Goal: Check status: Check status

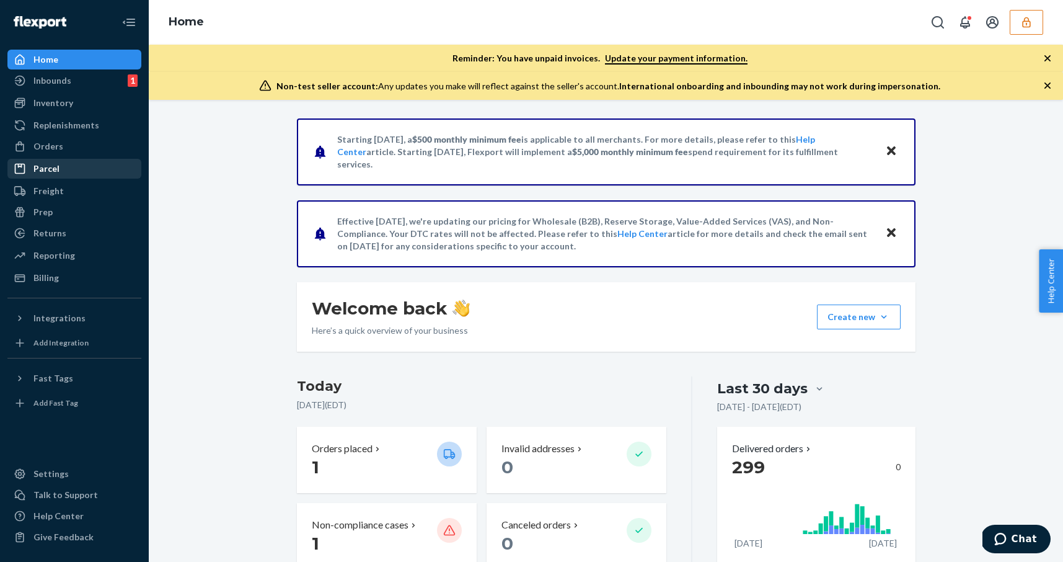
scroll to position [190, 0]
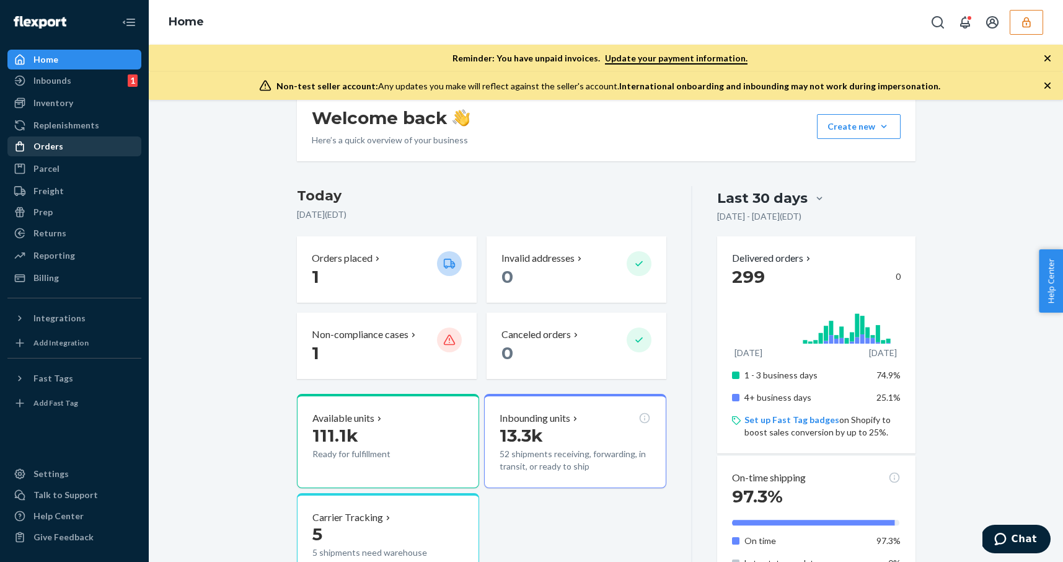
click at [73, 143] on div "Orders" at bounding box center [74, 146] width 131 height 17
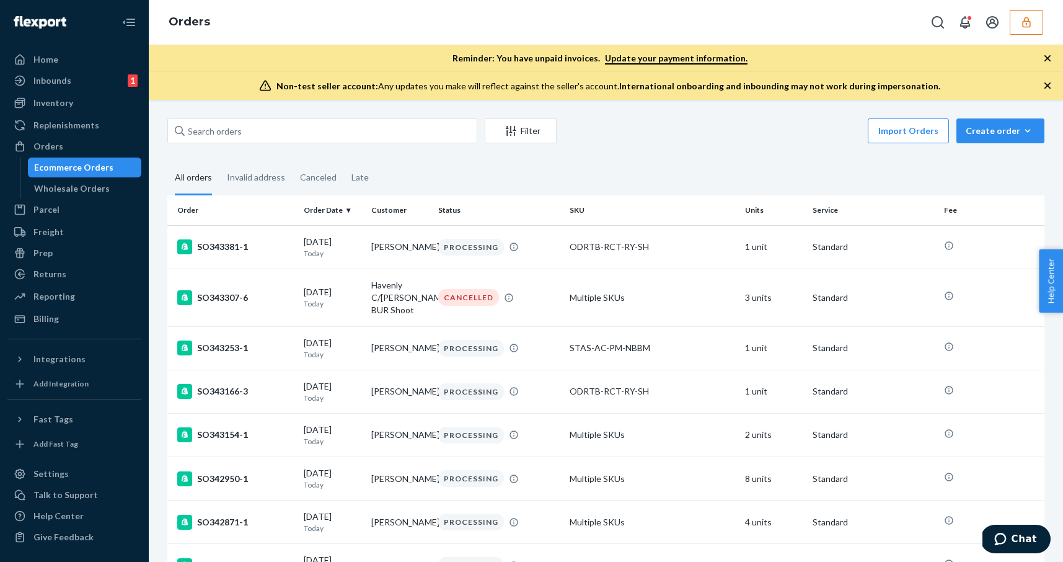
click at [686, 138] on div "Import Orders Create order Ecommerce order Removal order" at bounding box center [804, 132] width 480 height 28
click at [517, 126] on div "Filter" at bounding box center [520, 131] width 71 height 12
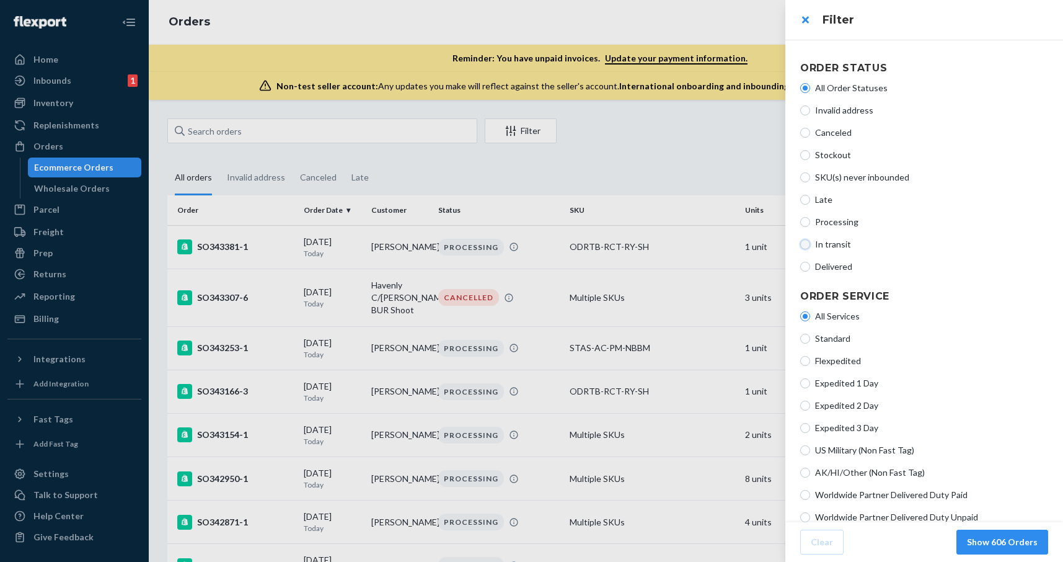
click at [808, 243] on input "In transit" at bounding box center [805, 244] width 10 height 10
radio input "true"
radio input "false"
click at [1011, 542] on button "Show 159 Orders" at bounding box center [1002, 541] width 92 height 25
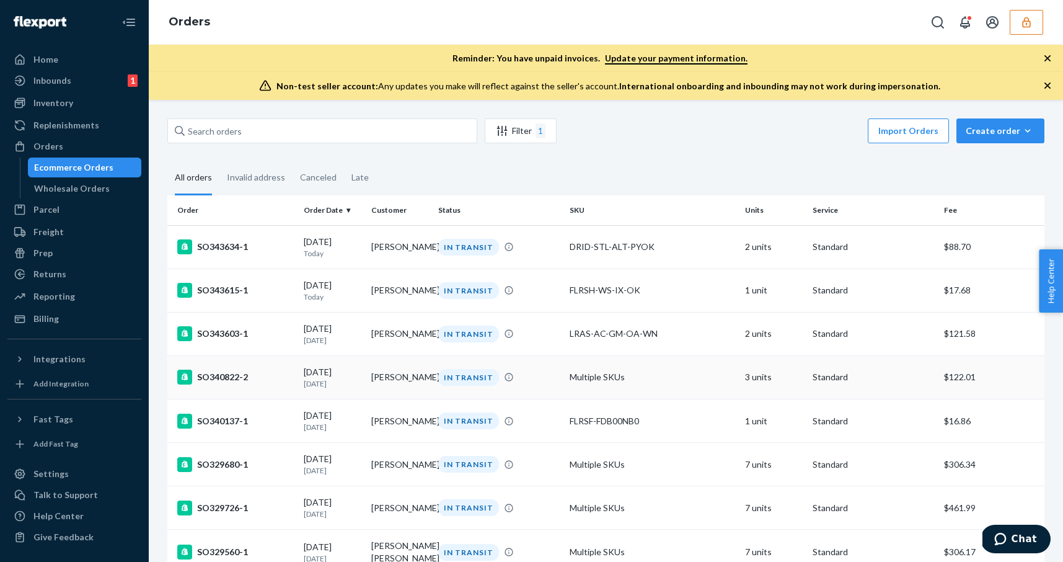
click at [699, 399] on td "Multiple SKUs" at bounding box center [652, 376] width 175 height 43
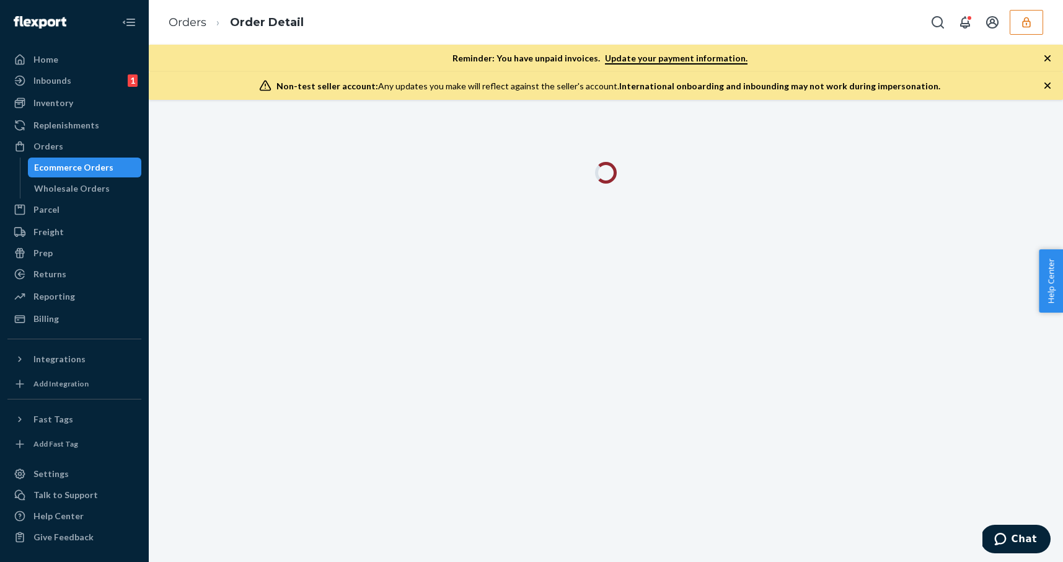
click at [368, 257] on div at bounding box center [606, 331] width 914 height 462
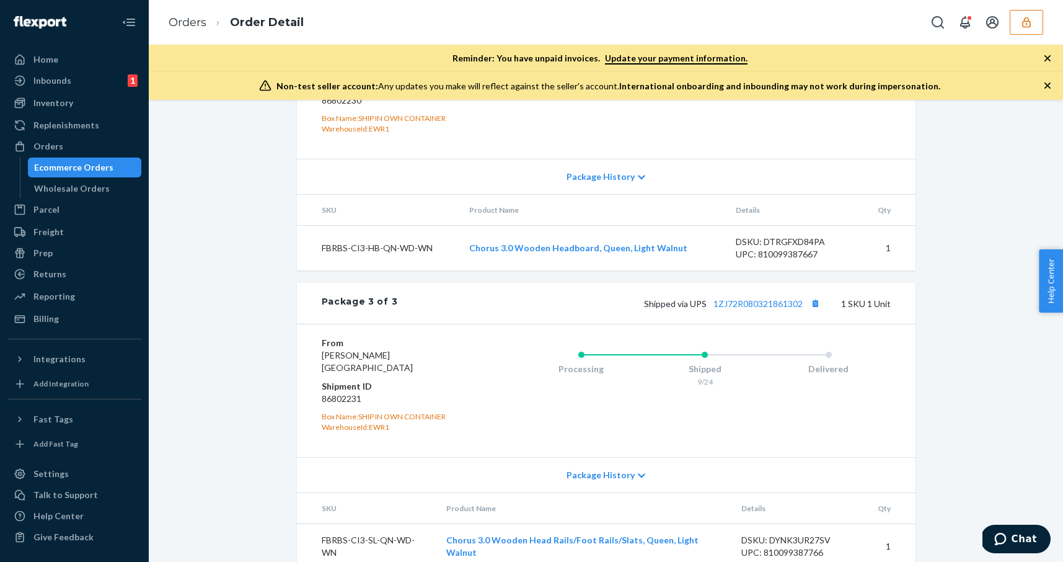
scroll to position [1060, 0]
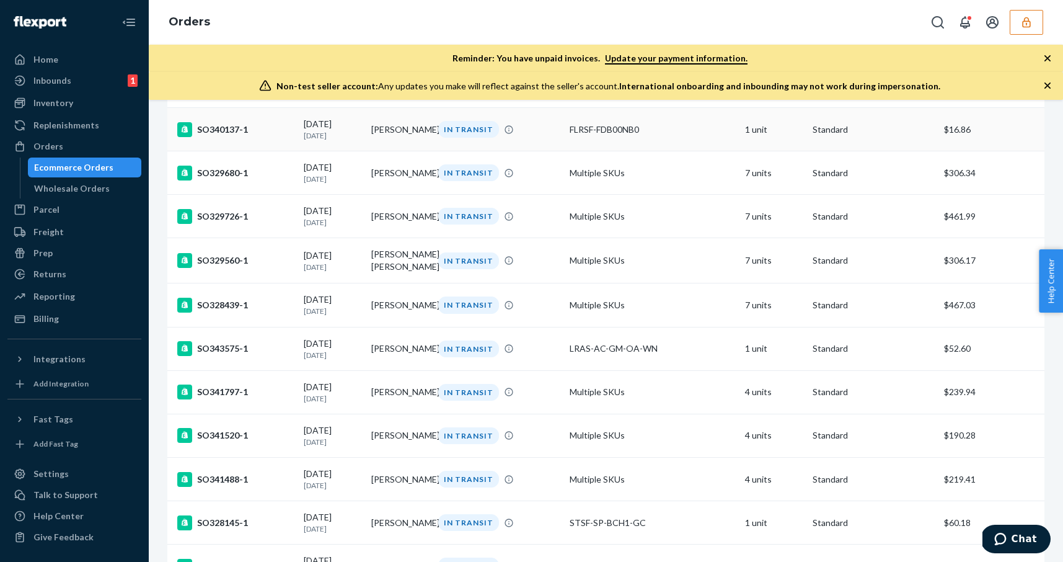
scroll to position [391, 0]
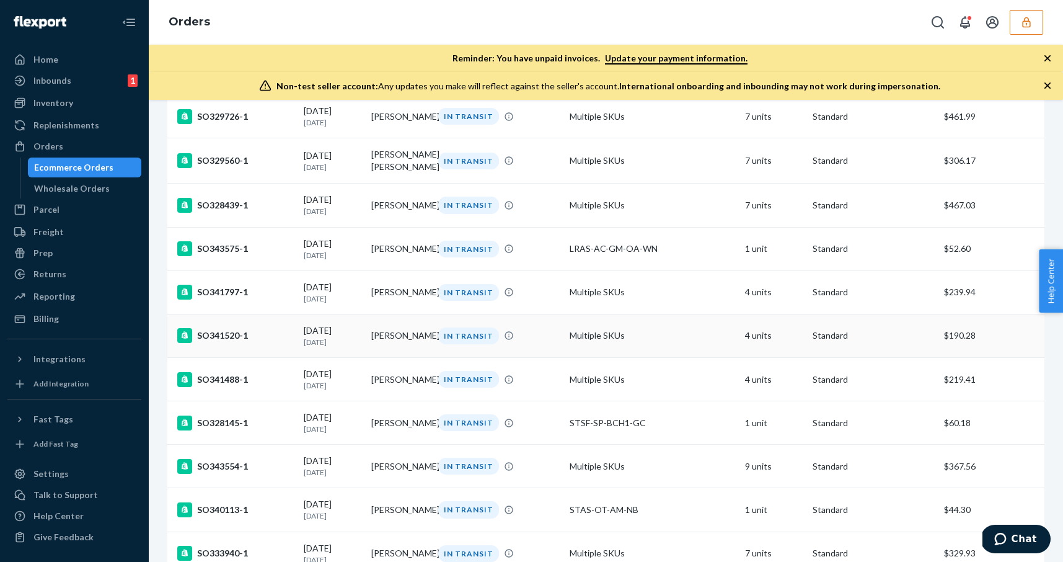
click at [708, 342] on td "Multiple SKUs" at bounding box center [652, 335] width 175 height 43
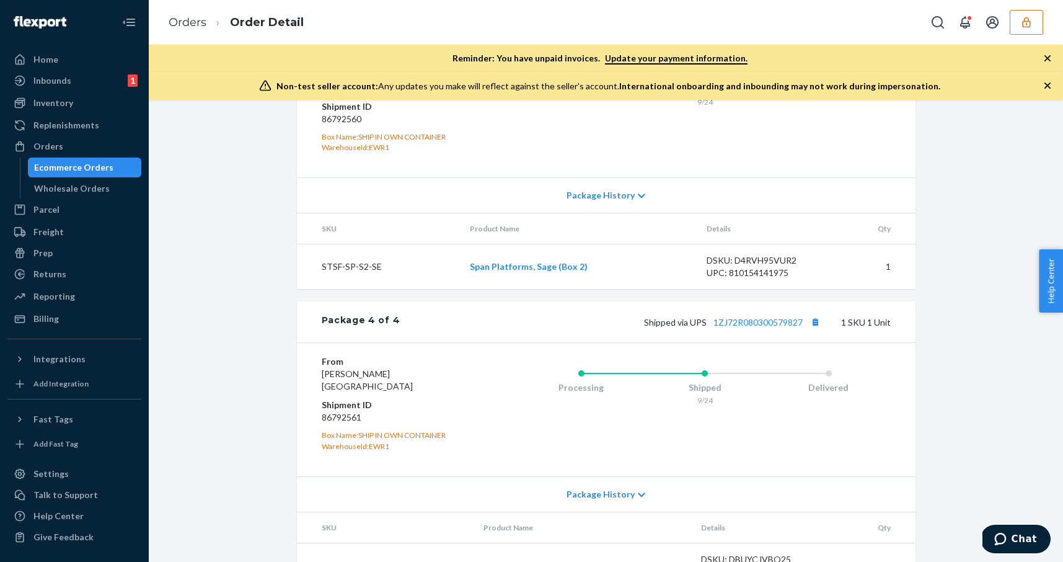
scroll to position [1403, 0]
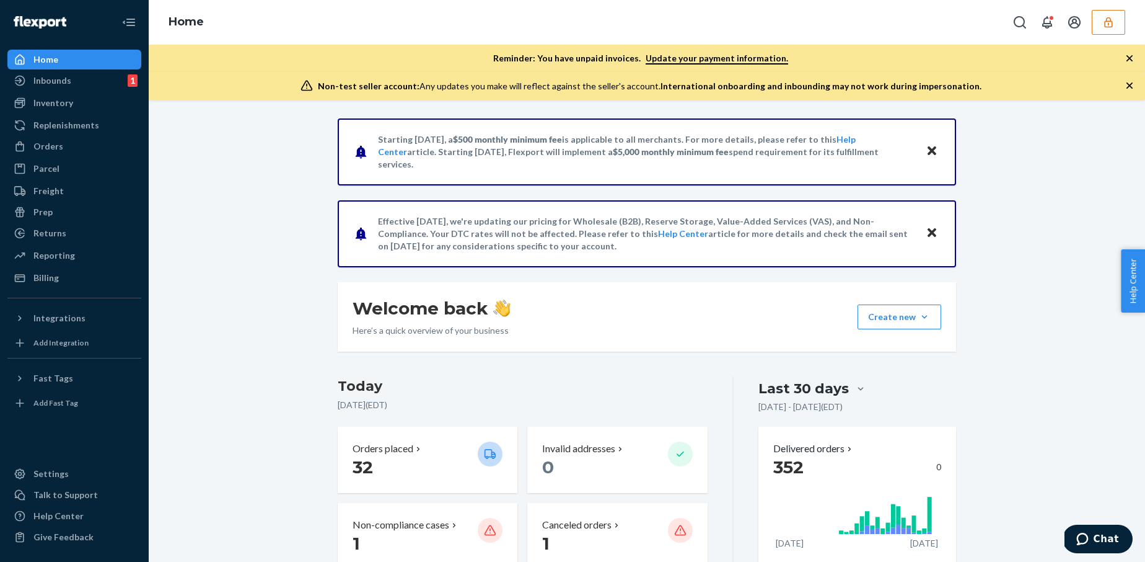
scroll to position [98, 0]
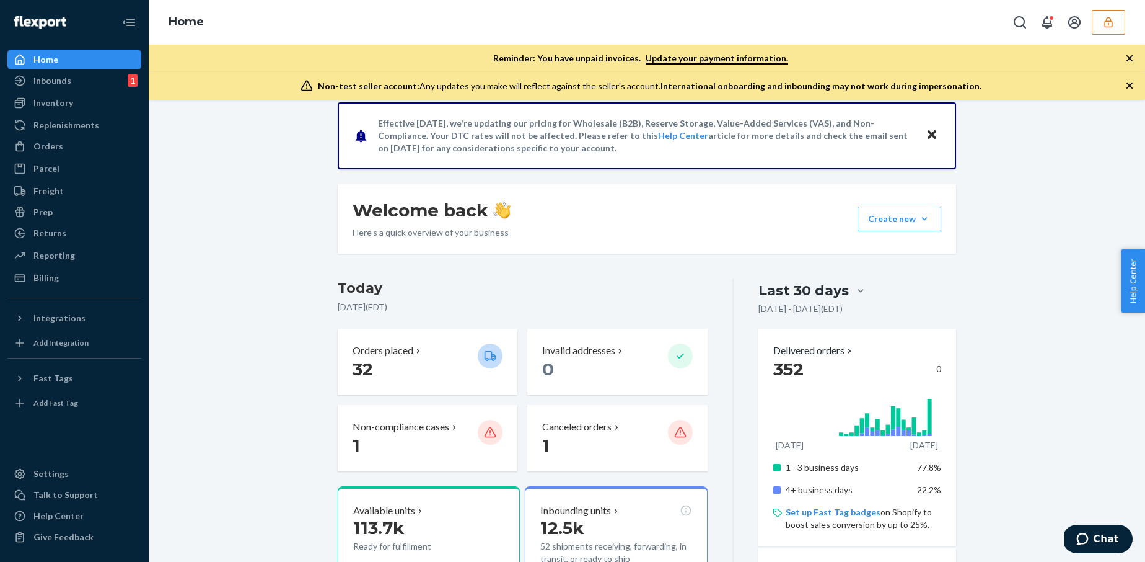
click at [379, 33] on div "Home" at bounding box center [647, 22] width 997 height 45
click at [74, 151] on div "Orders" at bounding box center [74, 146] width 131 height 17
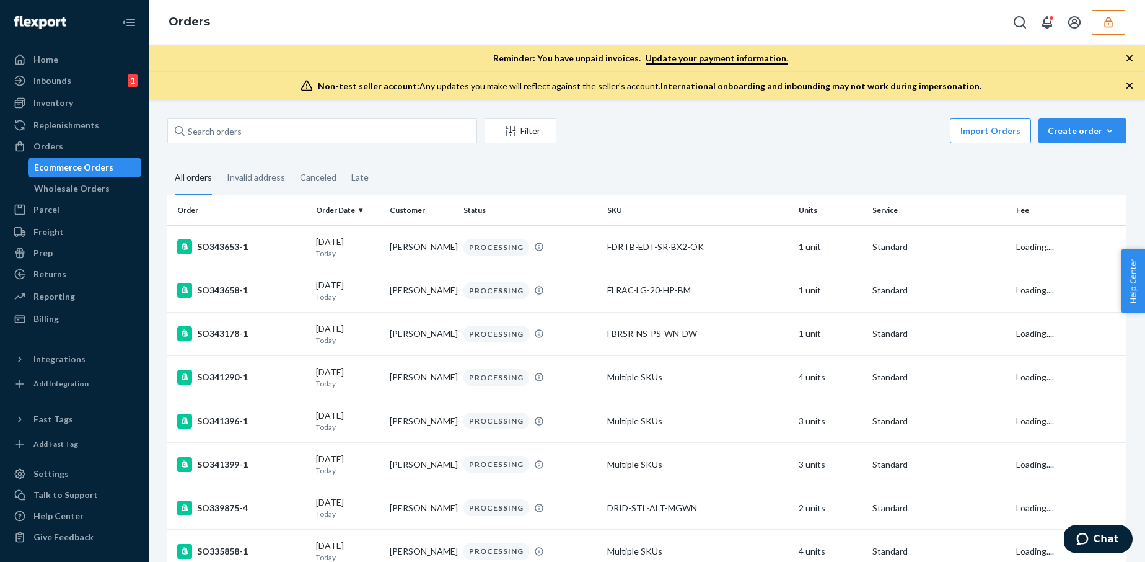
click at [604, 170] on fieldset "All orders Invalid address Canceled Late" at bounding box center [647, 178] width 960 height 34
click at [517, 135] on div "Filter" at bounding box center [520, 131] width 71 height 12
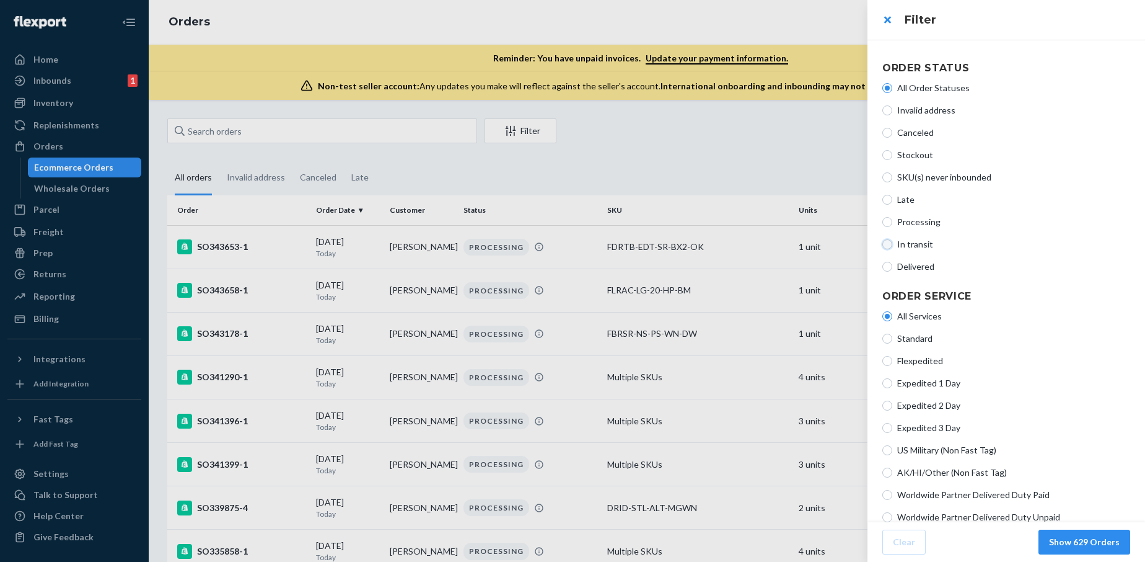
click at [889, 244] on input "In transit" at bounding box center [888, 244] width 10 height 10
radio input "true"
radio input "false"
click at [1080, 532] on button "Show 160 Orders" at bounding box center [1085, 541] width 92 height 25
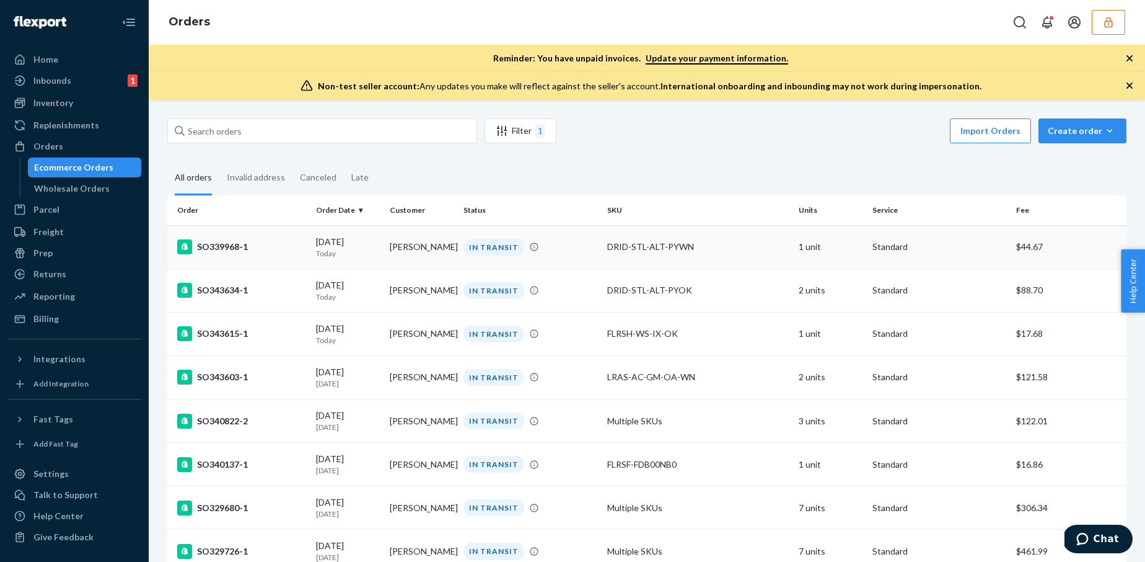
click at [720, 262] on td "DRID-STL-ALT-PYWN" at bounding box center [698, 246] width 192 height 43
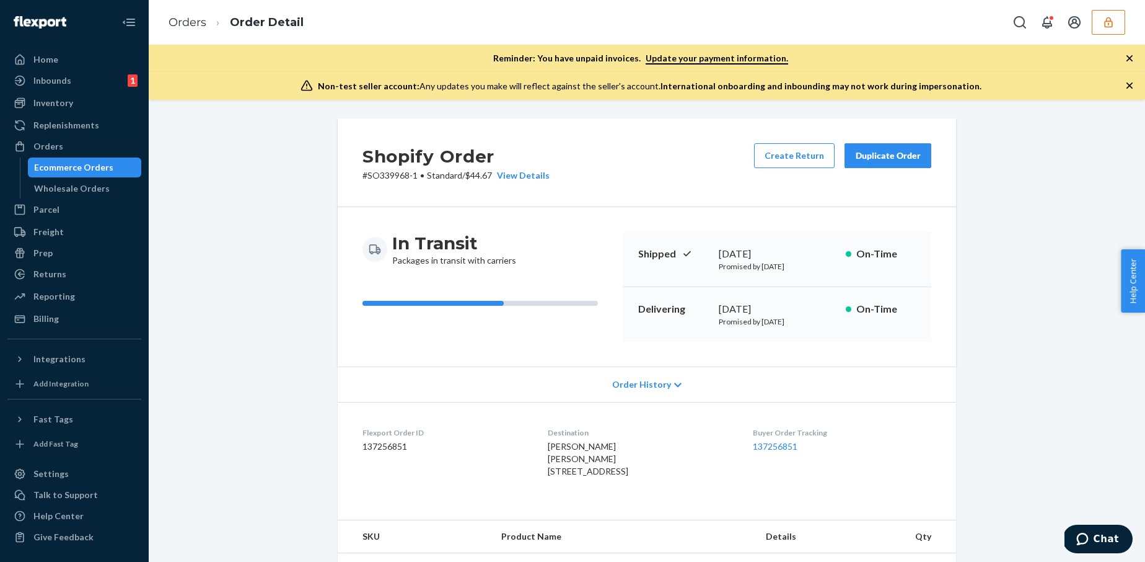
click at [643, 390] on span "Order History" at bounding box center [641, 384] width 59 height 12
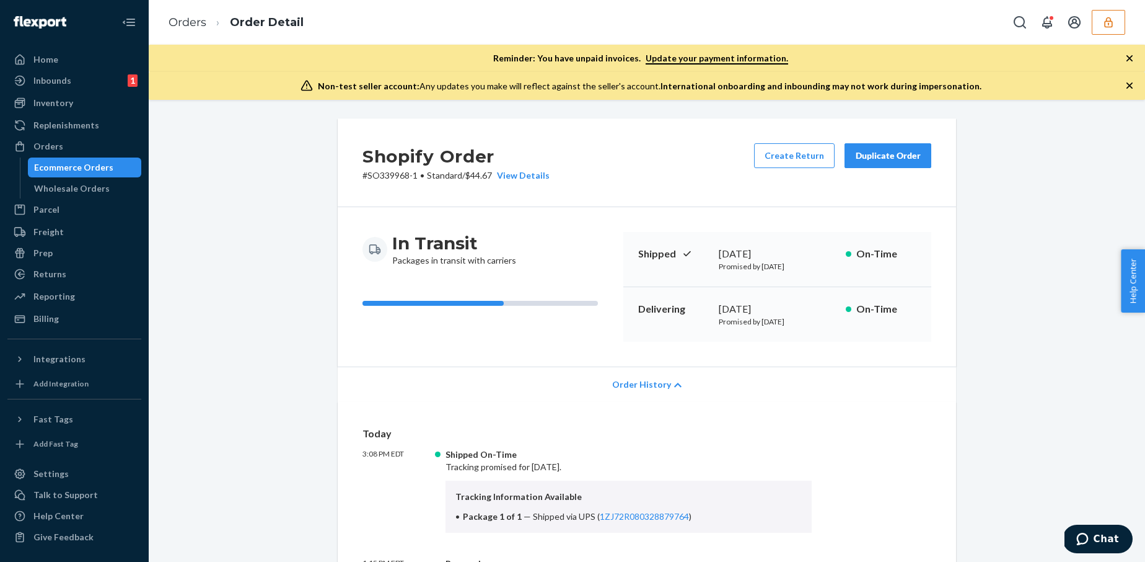
click at [524, 166] on h2 "Shopify Order" at bounding box center [456, 156] width 187 height 26
click at [528, 170] on div "View Details" at bounding box center [521, 175] width 58 height 12
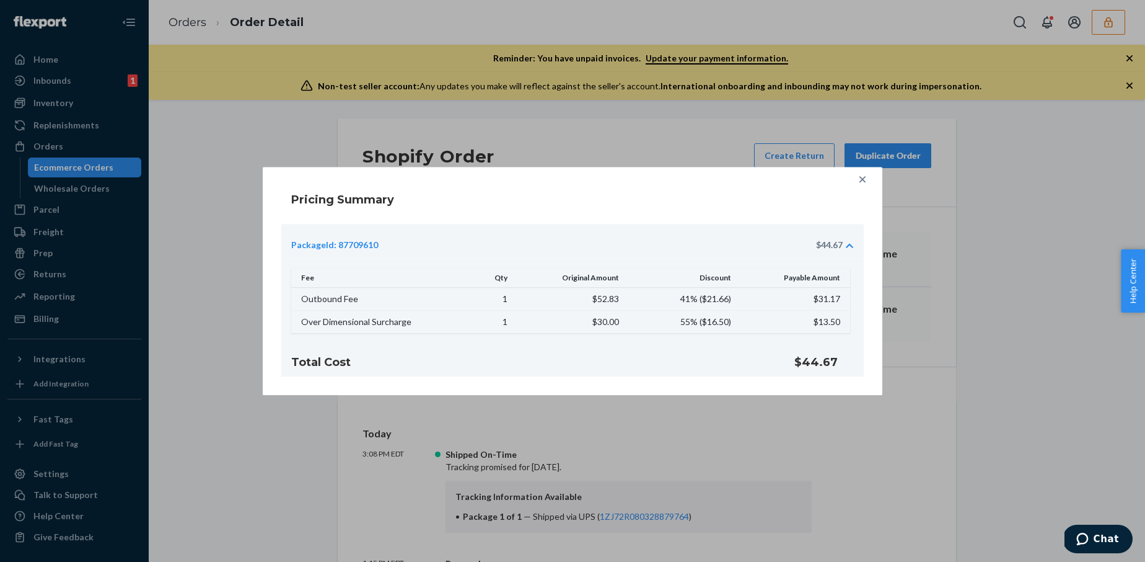
click at [311, 131] on div "Pricing Summary PackageId: 87709610 $44.67 Fee Qty Original Amount Discount Pay…" at bounding box center [572, 281] width 1145 height 562
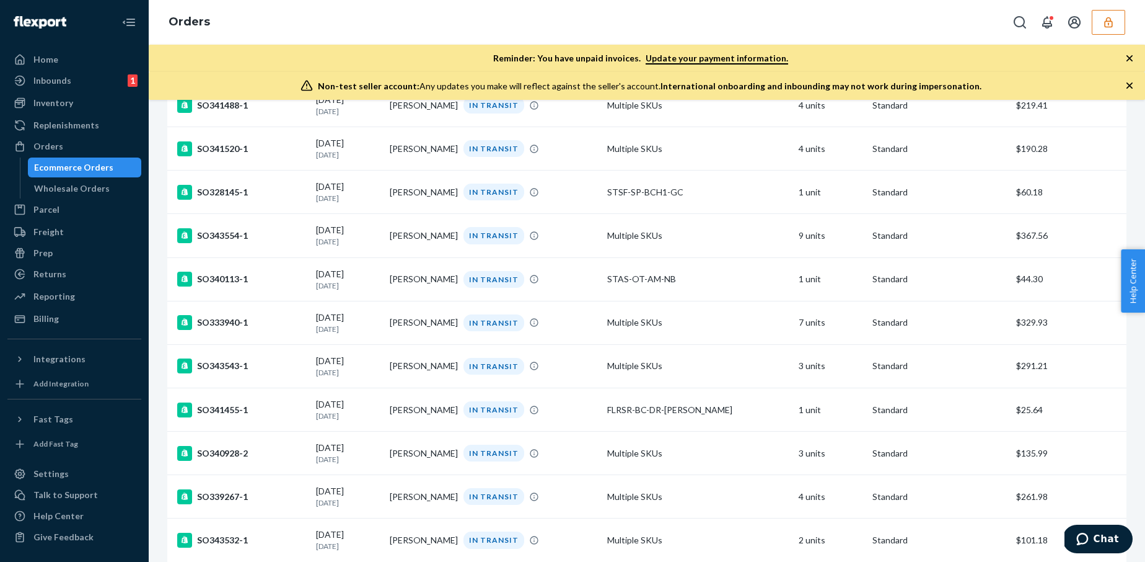
scroll to position [1061, 0]
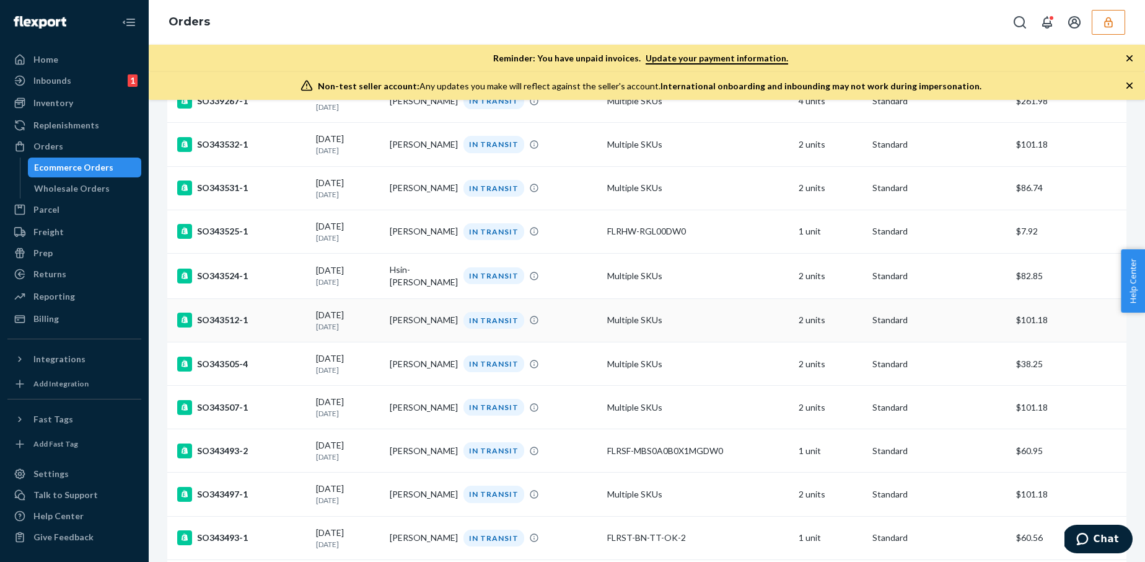
click at [726, 337] on td "Multiple SKUs" at bounding box center [698, 319] width 192 height 43
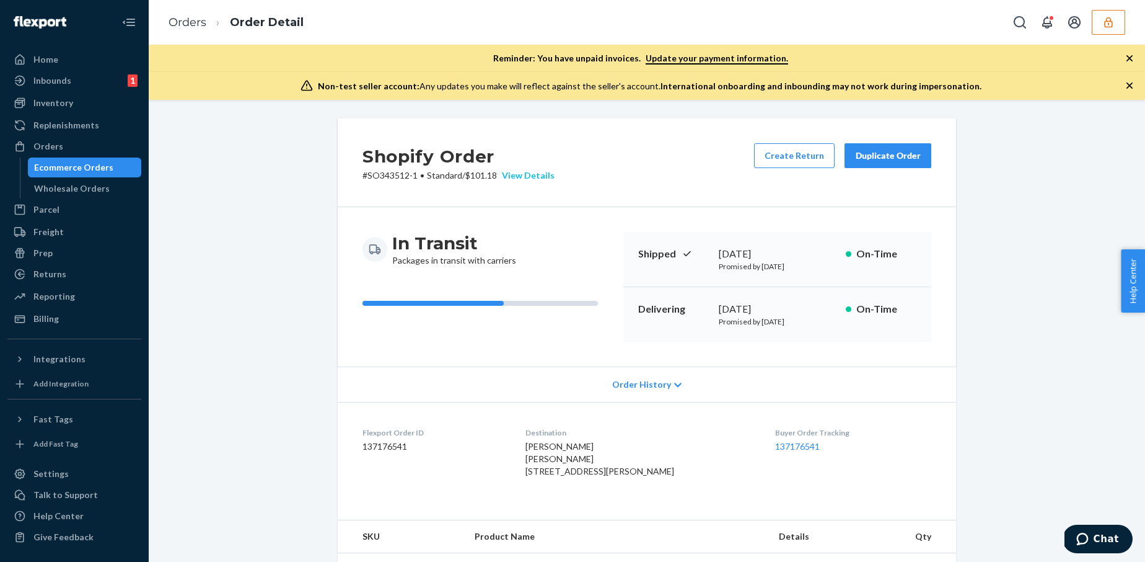
click at [539, 180] on div "View Details" at bounding box center [526, 175] width 58 height 12
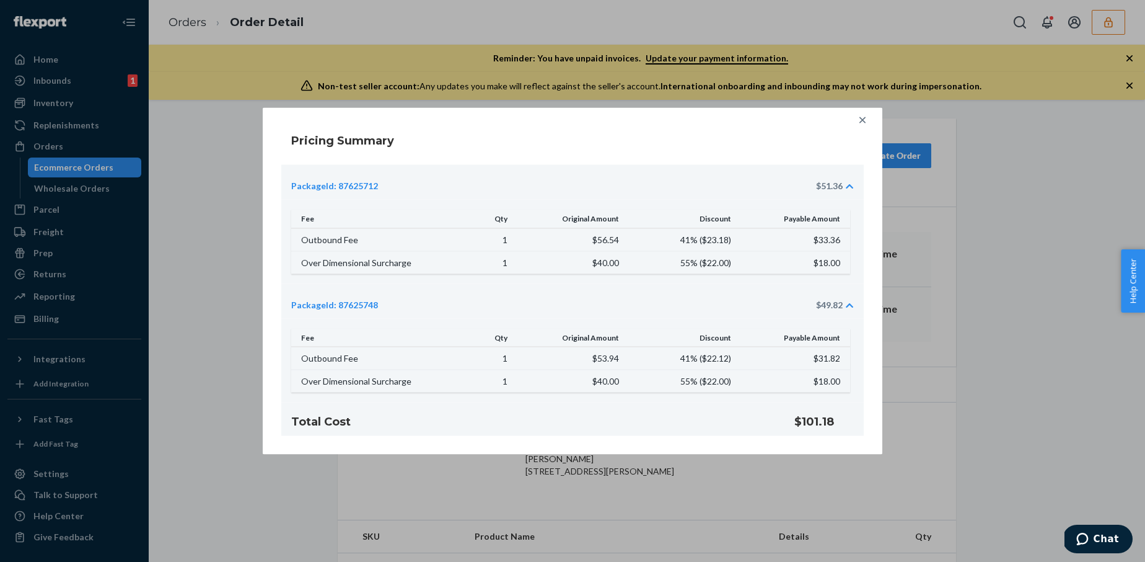
click at [863, 117] on icon at bounding box center [863, 120] width 12 height 12
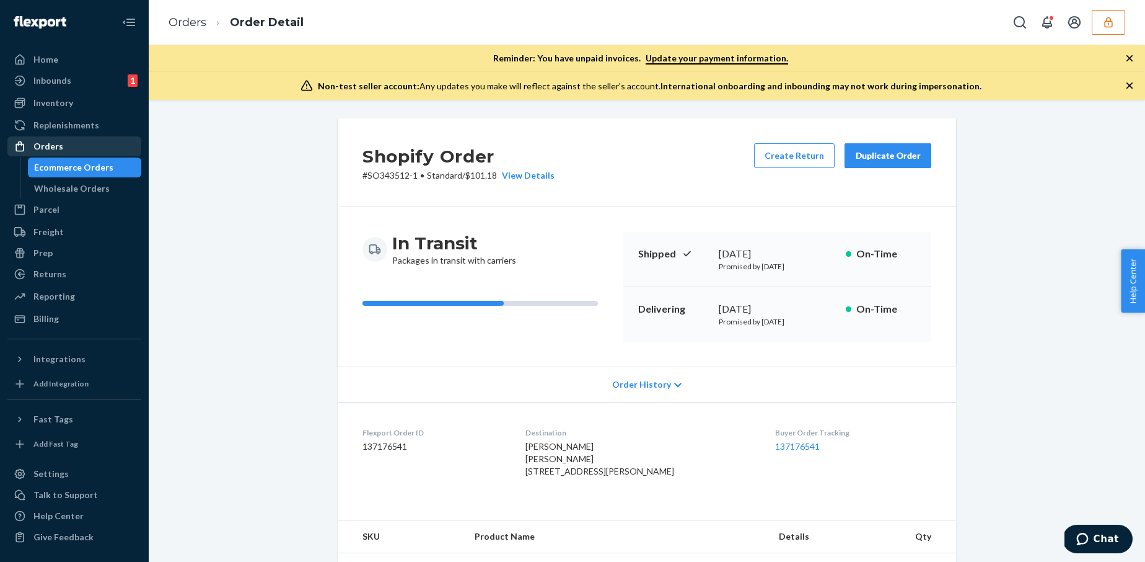
click at [72, 153] on div "Orders" at bounding box center [74, 146] width 131 height 17
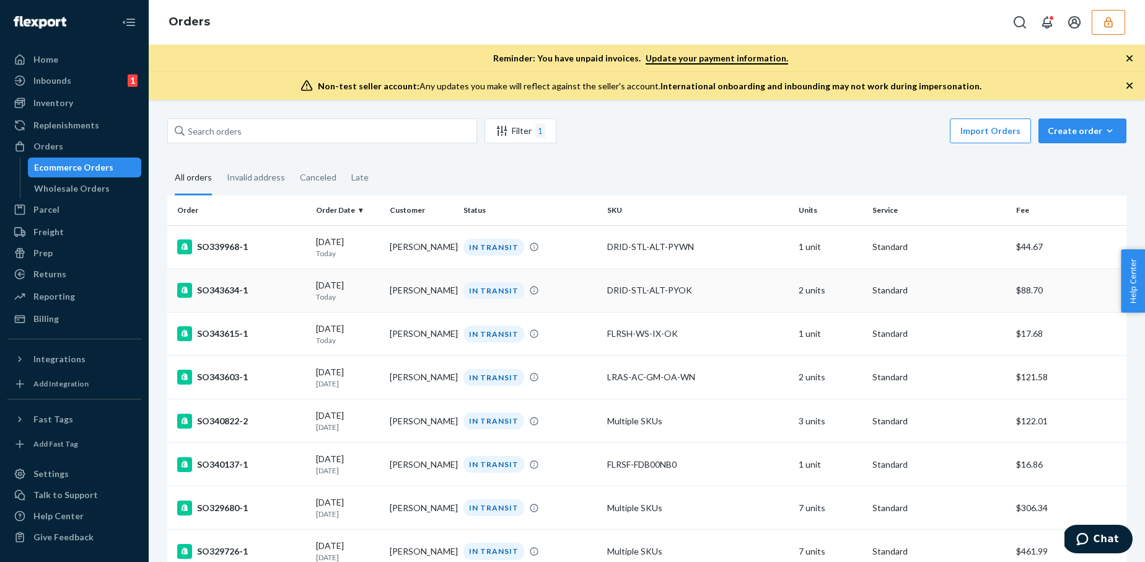
scroll to position [12, 0]
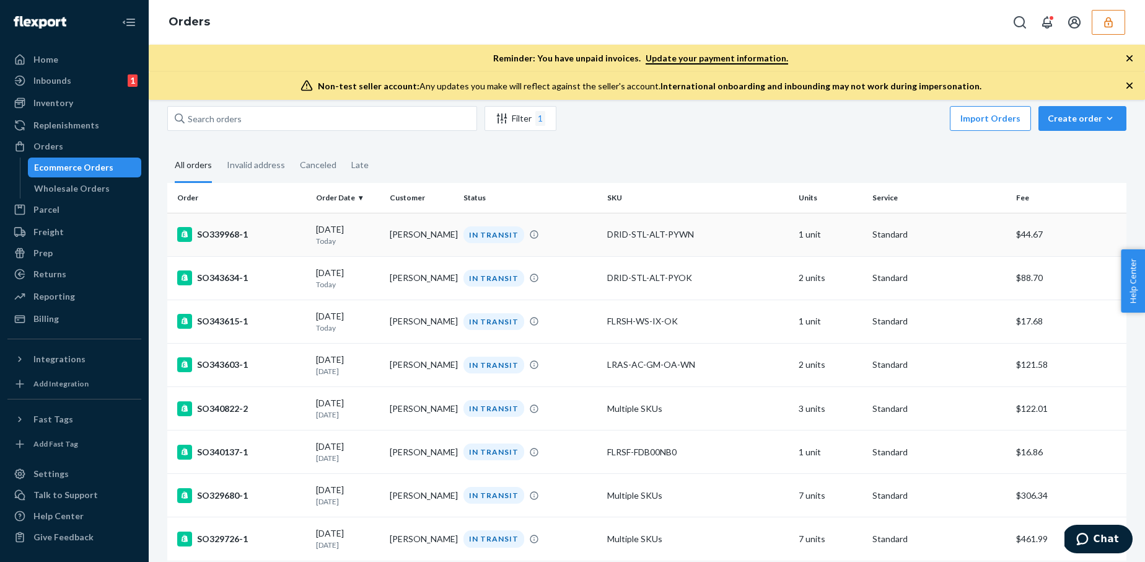
click at [575, 239] on div "IN TRANSIT" at bounding box center [530, 234] width 139 height 17
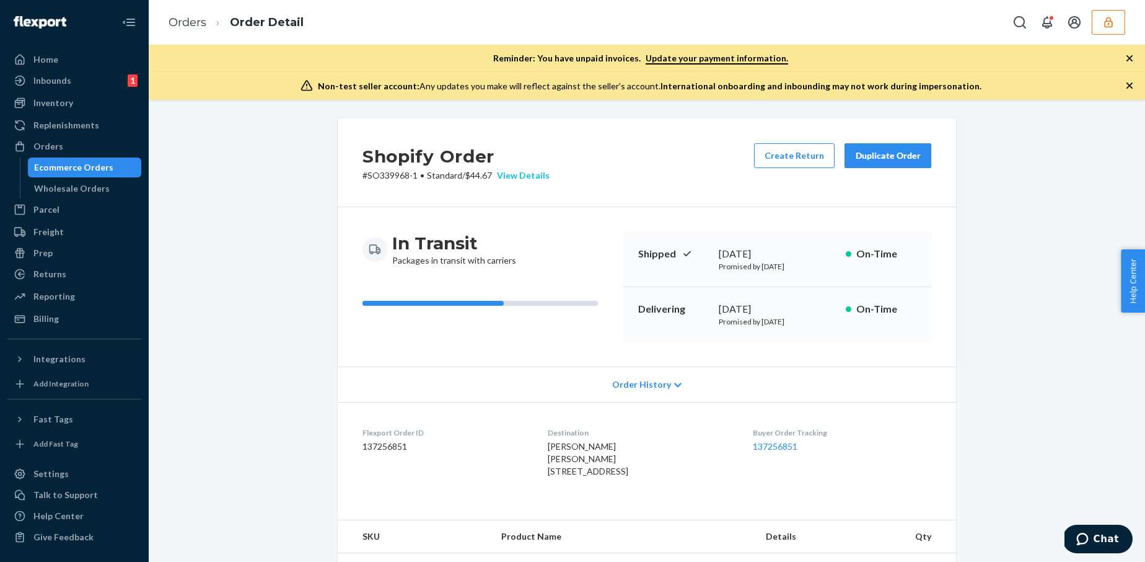
click at [532, 170] on div "View Details" at bounding box center [521, 175] width 58 height 12
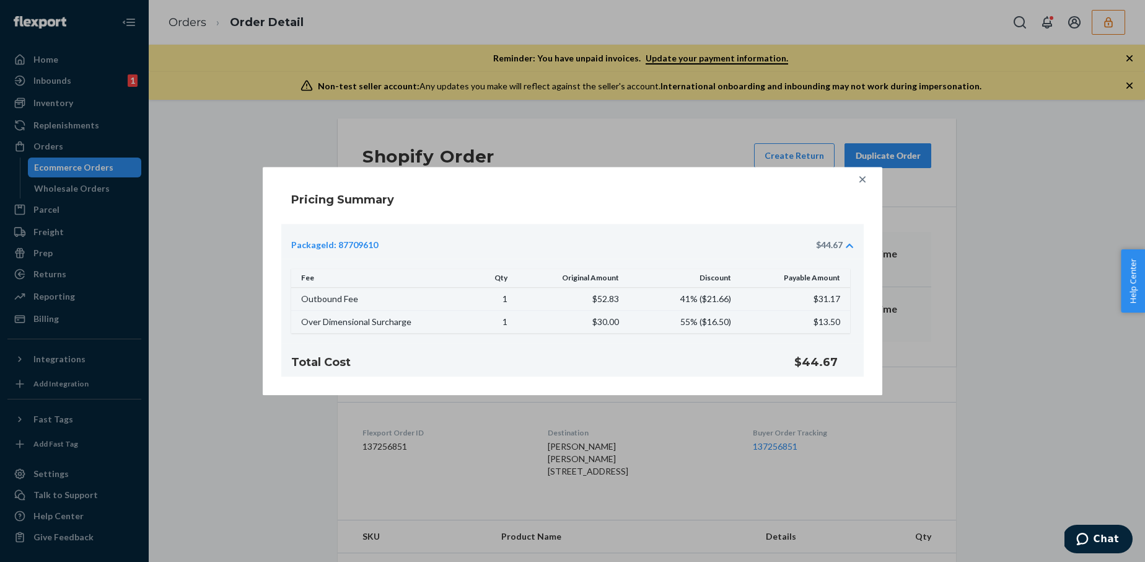
click at [599, 131] on div "Pricing Summary PackageId: 87709610 $44.67 Fee Qty Original Amount Discount Pay…" at bounding box center [572, 281] width 1145 height 562
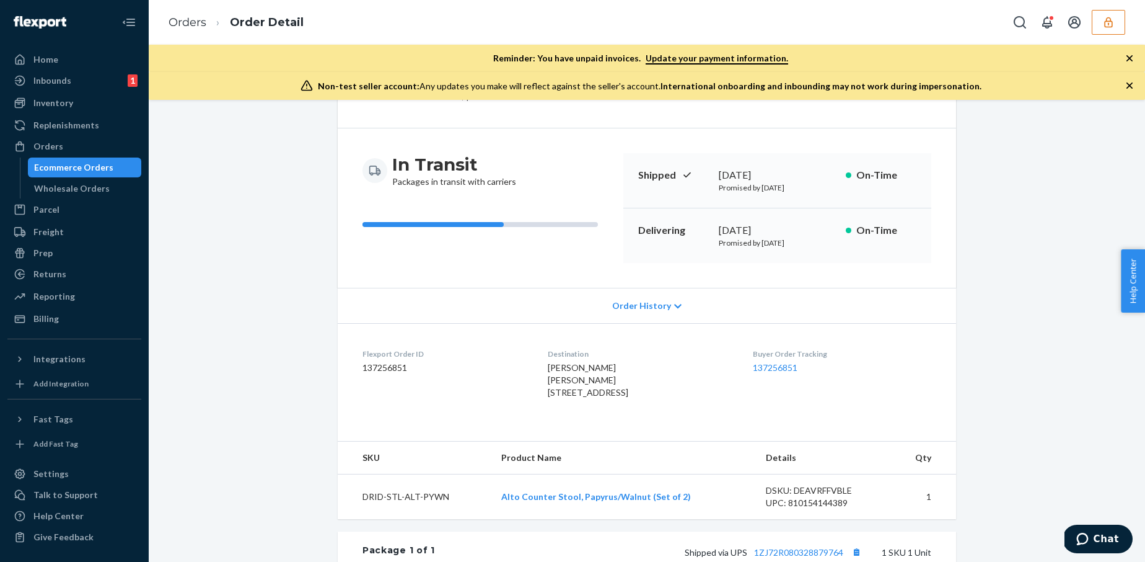
scroll to position [105, 0]
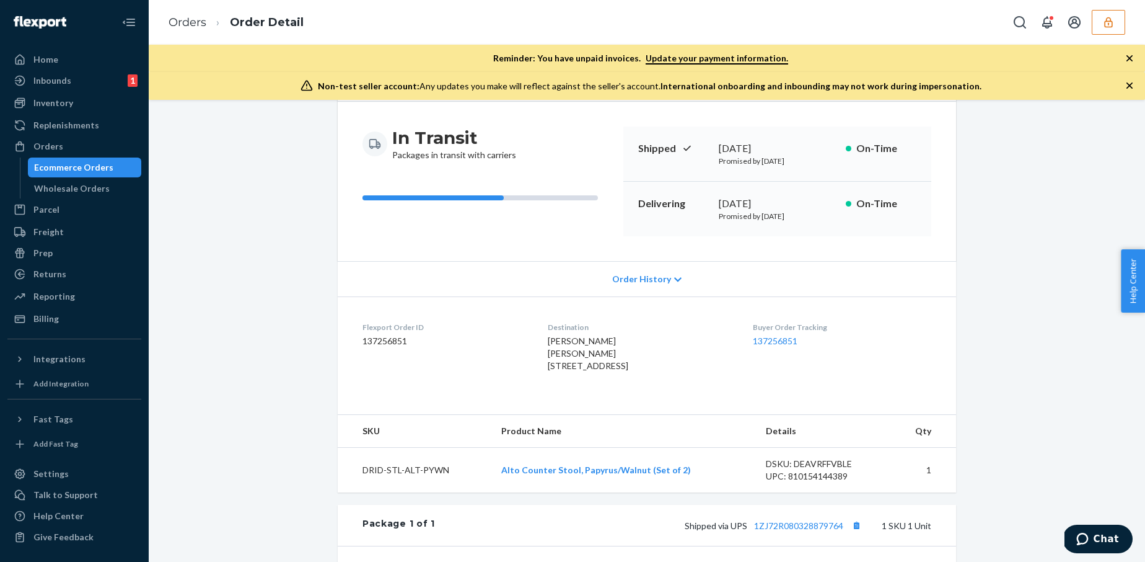
click at [377, 338] on dd "137256851" at bounding box center [445, 341] width 165 height 12
copy dd "137256851"
click at [943, 27] on div "Orders Order Detail" at bounding box center [647, 22] width 997 height 45
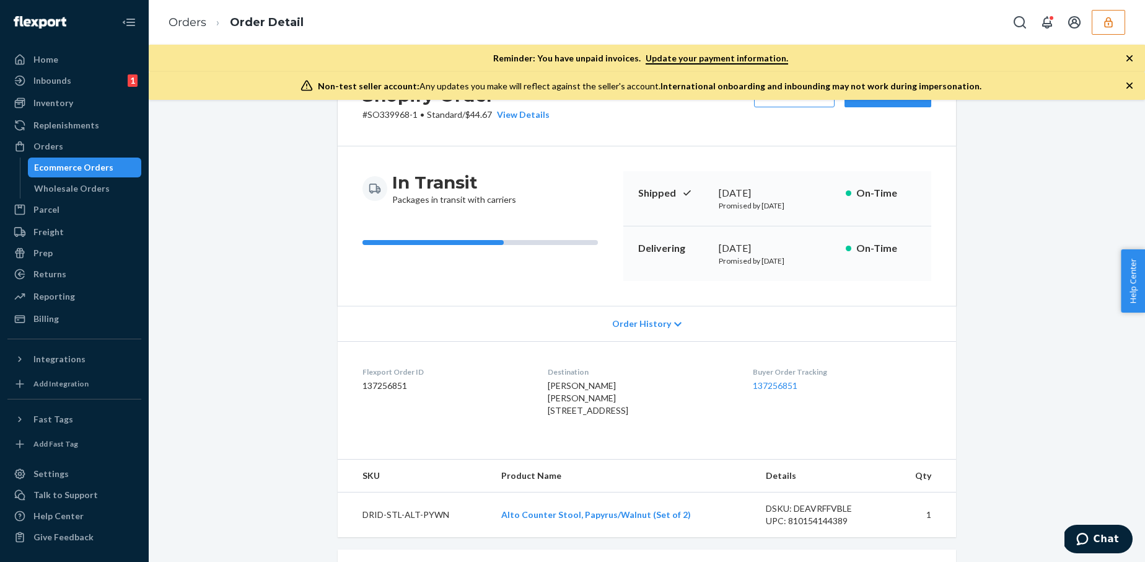
scroll to position [56, 0]
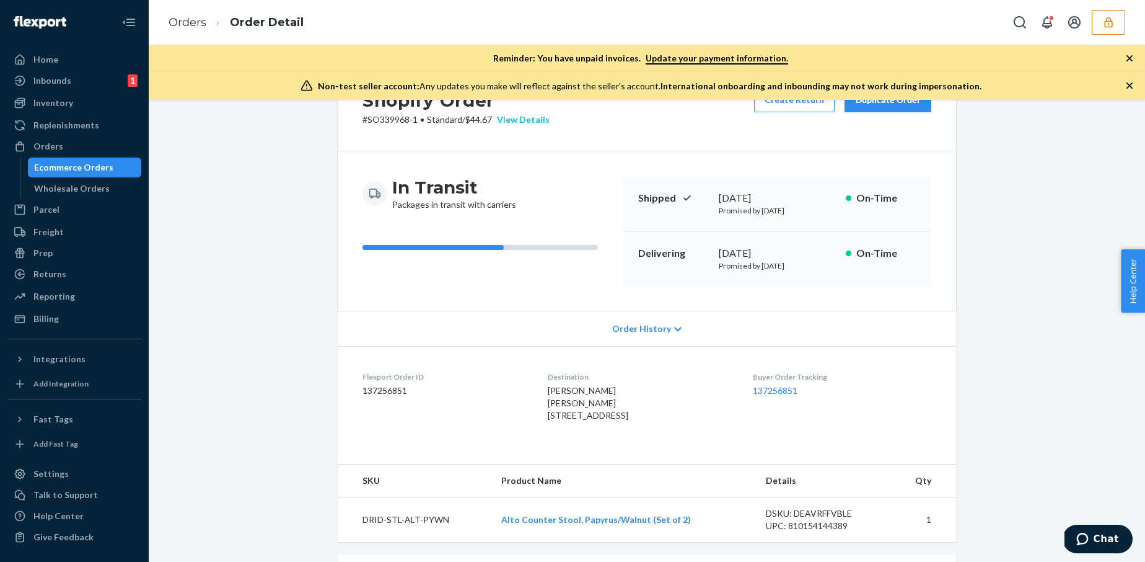
click at [541, 123] on div "View Details" at bounding box center [521, 119] width 58 height 12
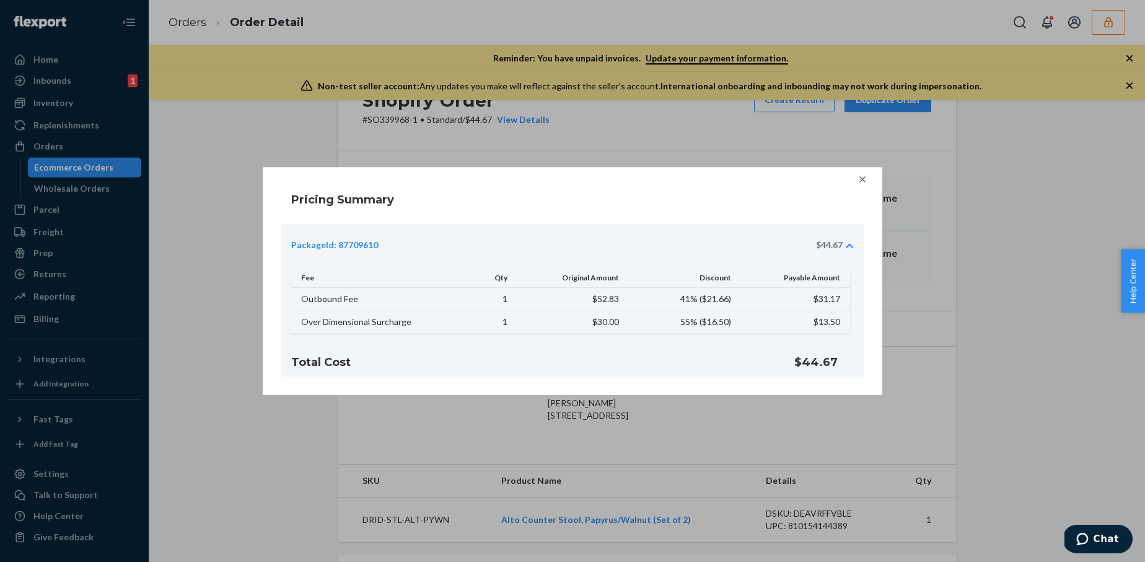
click at [382, 135] on div "Pricing Summary PackageId: 87709610 $44.67 Fee Qty Original Amount Discount Pay…" at bounding box center [572, 281] width 1145 height 562
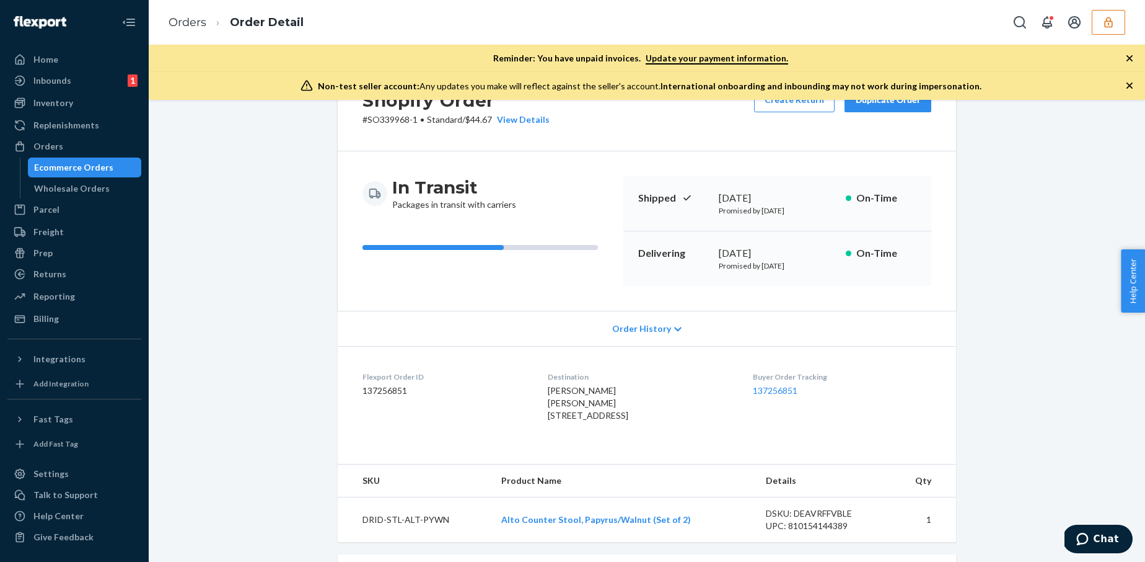
click at [319, 286] on div "Shopify Order # SO339968-1 • Standard / $44.67 View Details Create Return Dupli…" at bounding box center [647, 459] width 978 height 793
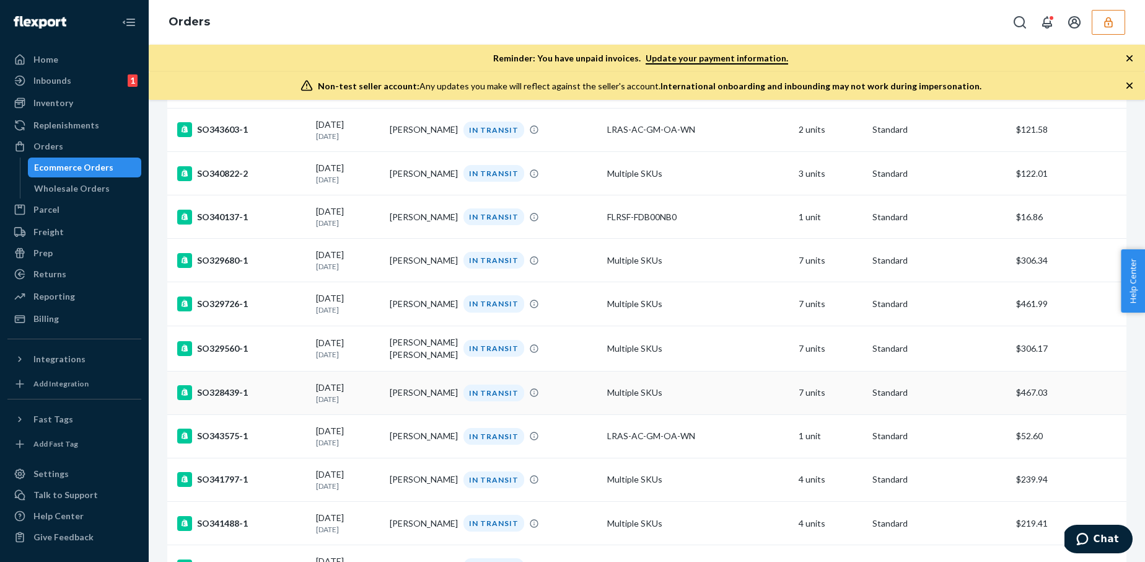
scroll to position [257, 0]
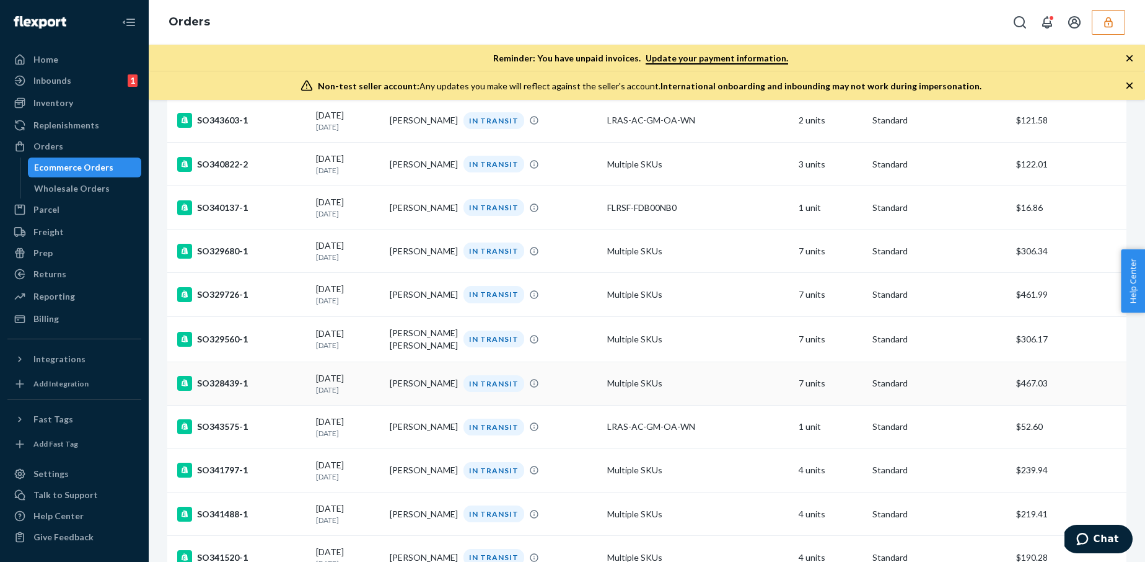
click at [705, 384] on td "Multiple SKUs" at bounding box center [698, 382] width 192 height 43
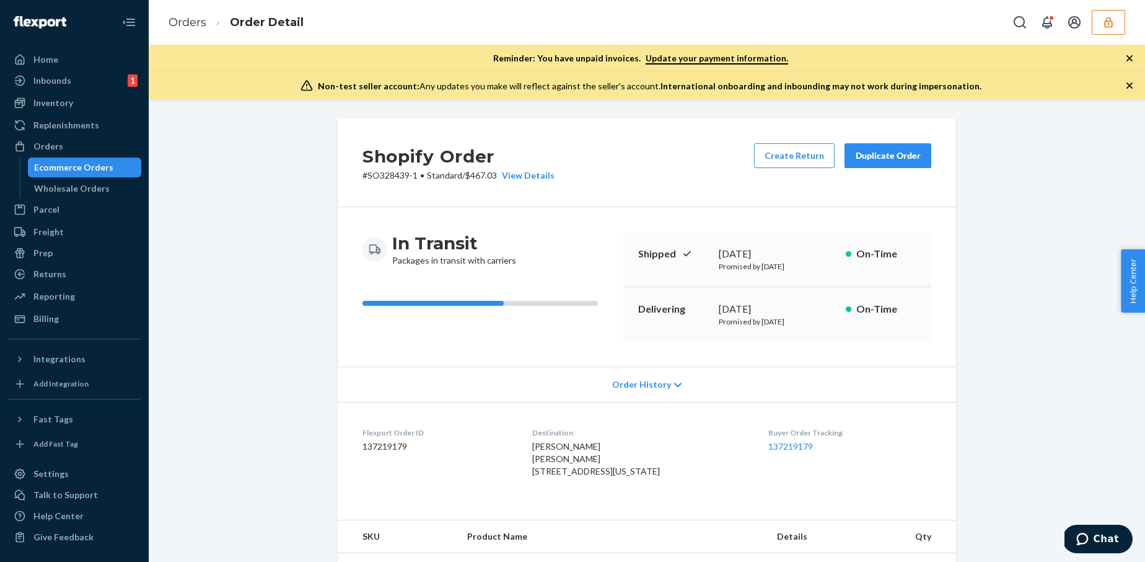
click at [521, 165] on h2 "Shopify Order" at bounding box center [459, 156] width 192 height 26
click at [536, 169] on div "View Details" at bounding box center [526, 175] width 58 height 12
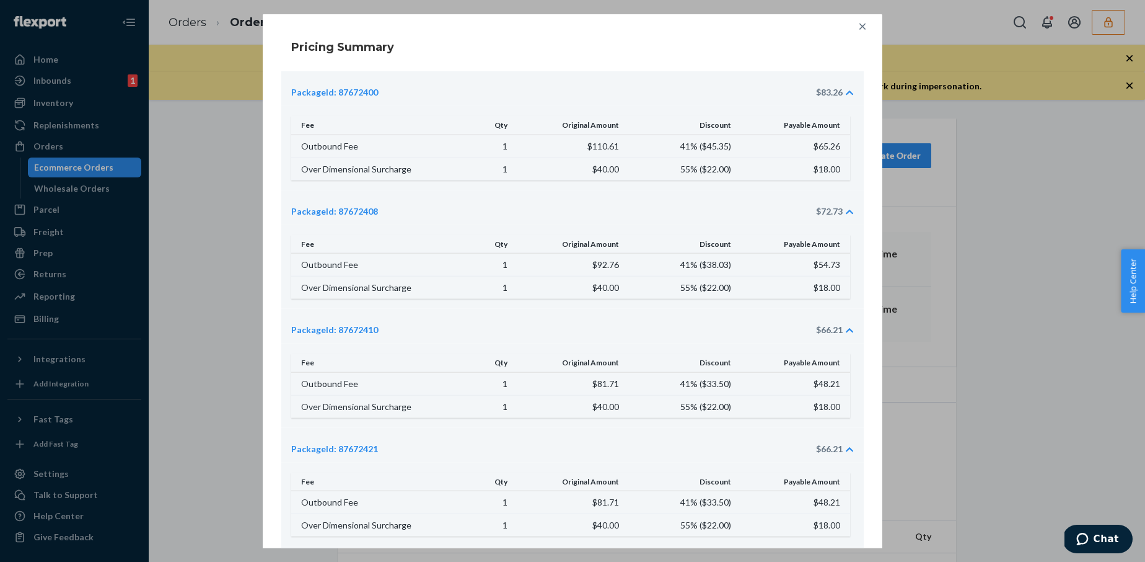
click at [213, 188] on div "Pricing Summary PackageId: 87672400 $83.26 Fee Qty Original Amount Discount Pay…" at bounding box center [572, 281] width 1145 height 562
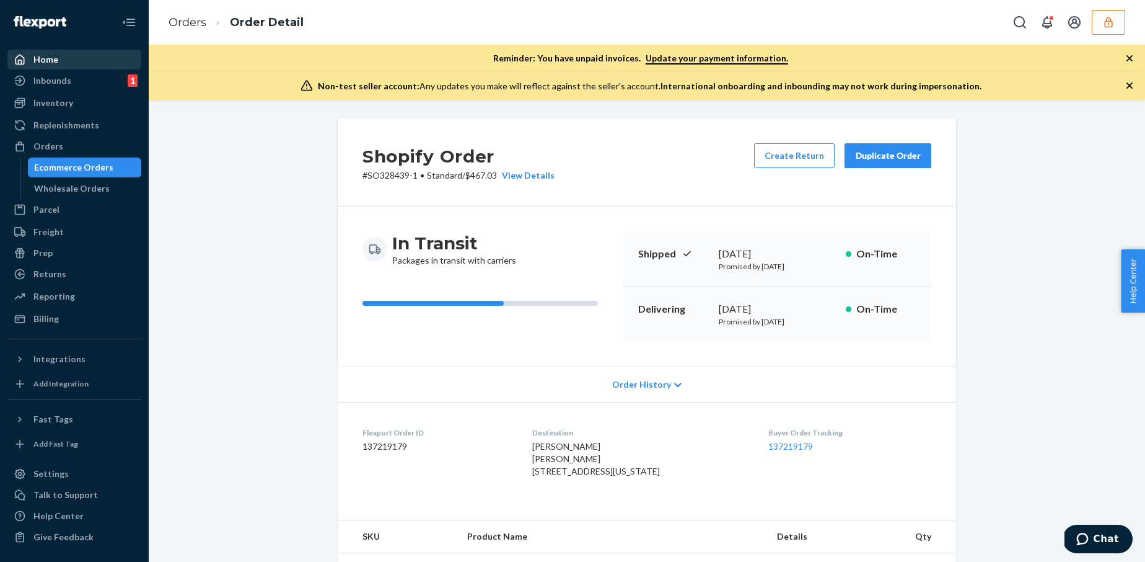
click at [87, 55] on div "Home" at bounding box center [74, 59] width 131 height 17
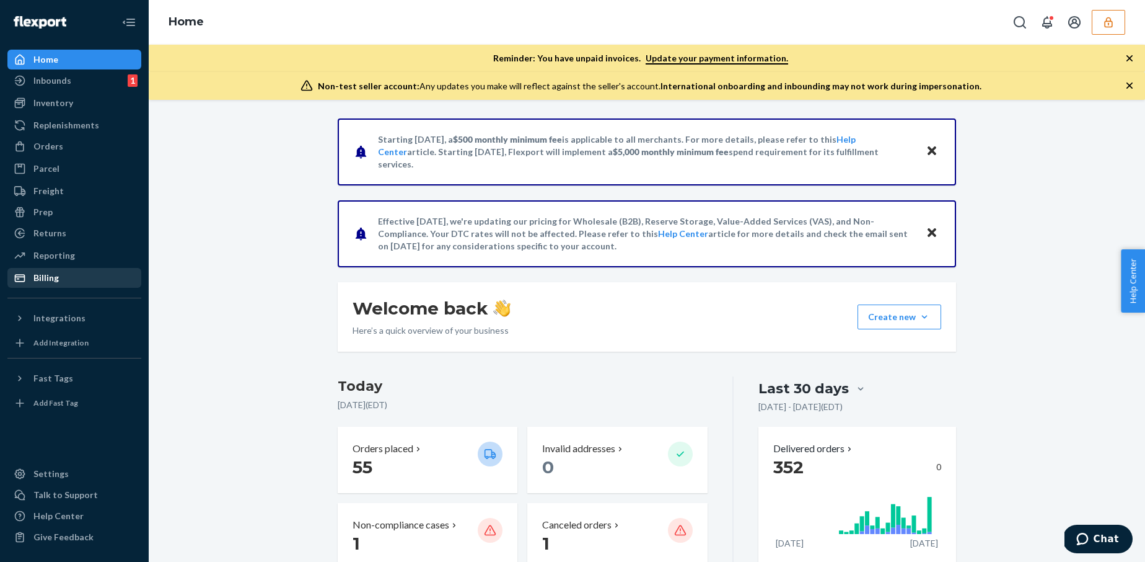
click at [48, 284] on div "Billing" at bounding box center [74, 277] width 131 height 17
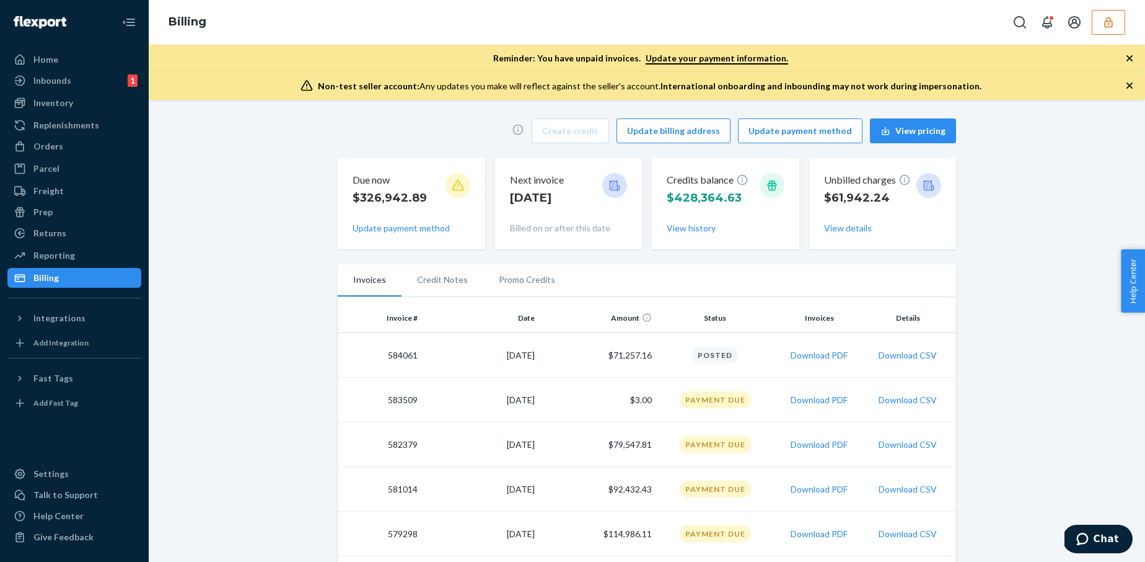
click at [33, 68] on div "Home" at bounding box center [74, 59] width 131 height 17
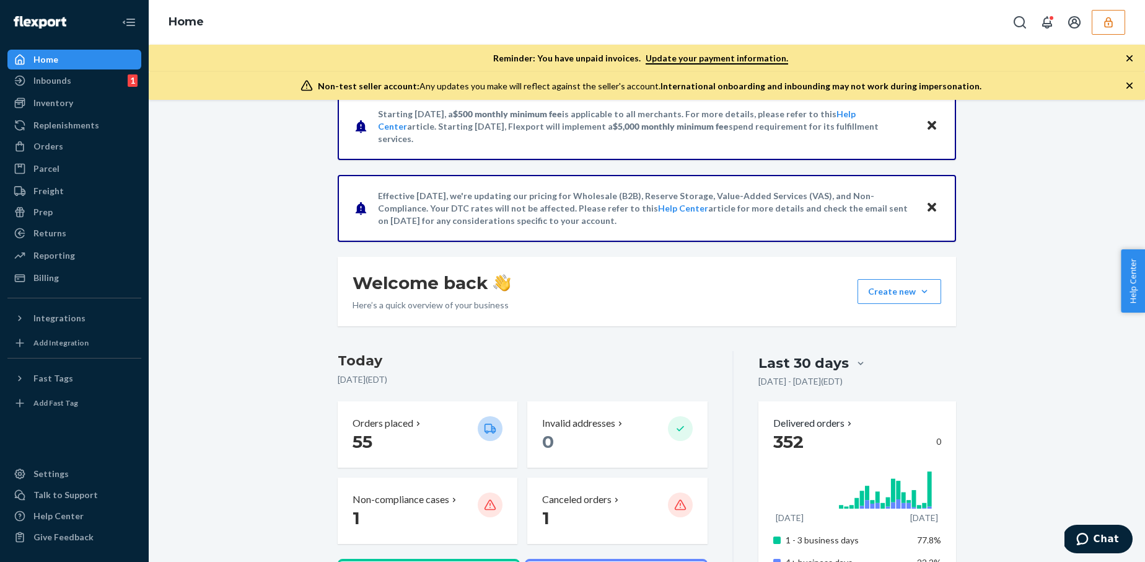
scroll to position [32, 0]
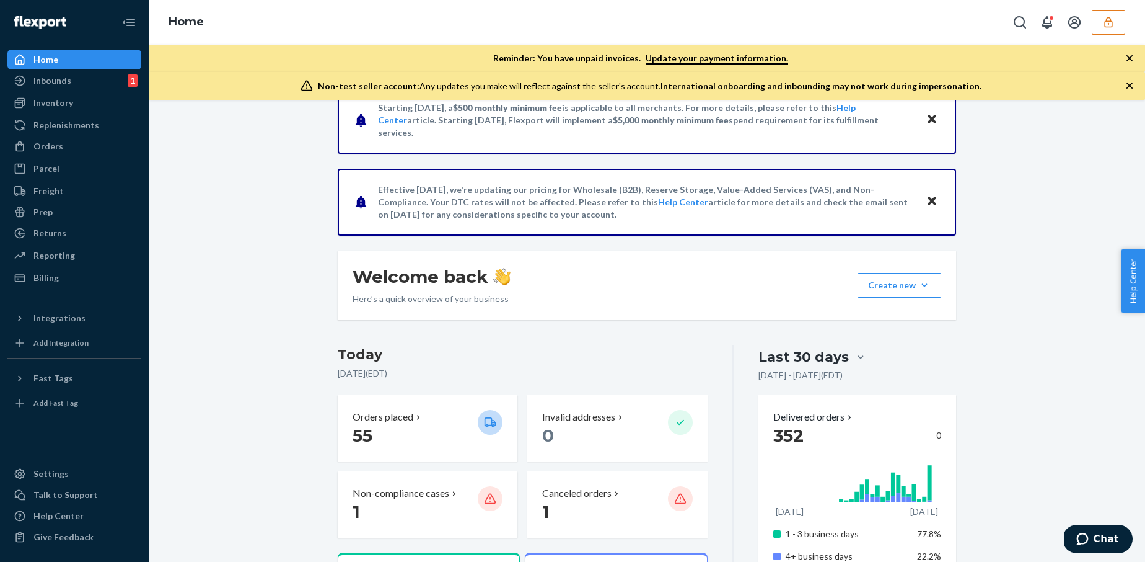
click at [51, 269] on div "Billing" at bounding box center [74, 277] width 131 height 17
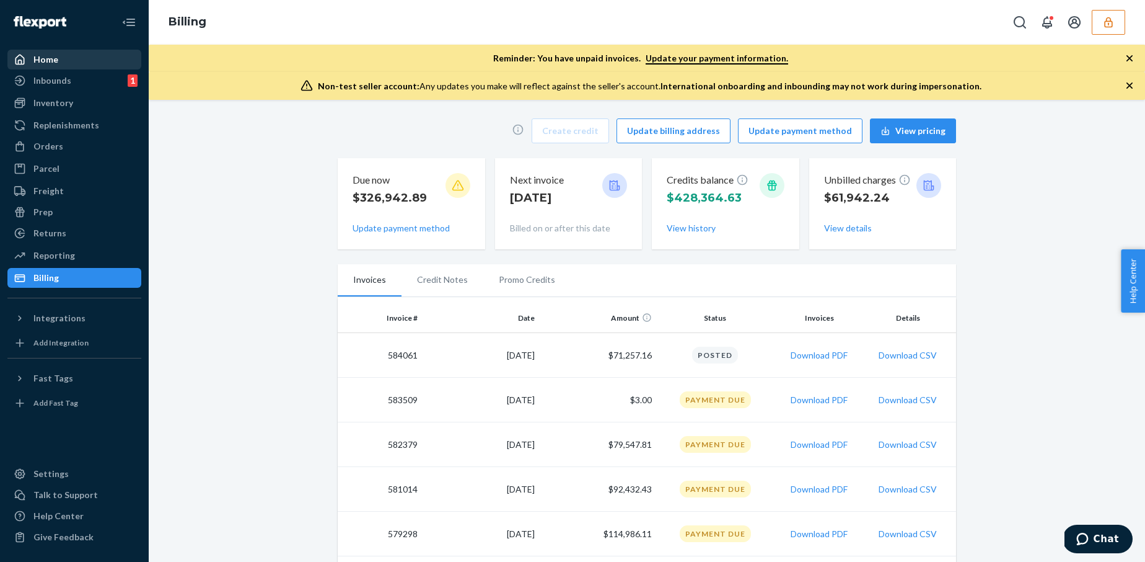
click at [83, 53] on div "Home" at bounding box center [74, 59] width 131 height 17
